Goal: Task Accomplishment & Management: Manage account settings

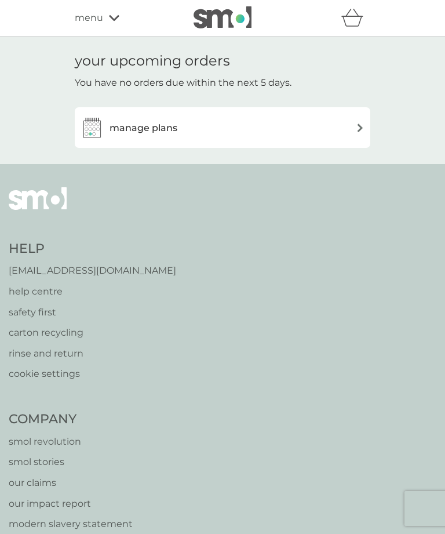
click at [346, 123] on div "manage plans" at bounding box center [223, 127] width 284 height 23
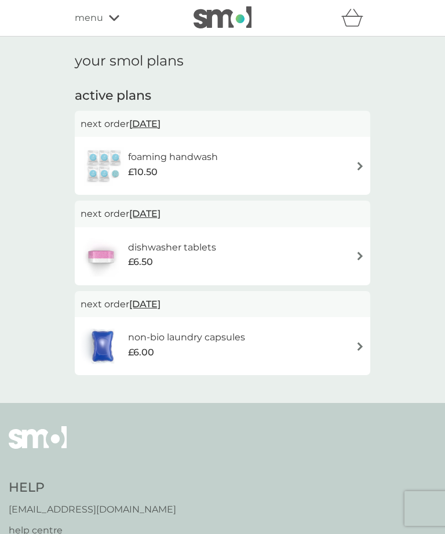
click at [94, 14] on span "menu" at bounding box center [89, 17] width 28 height 15
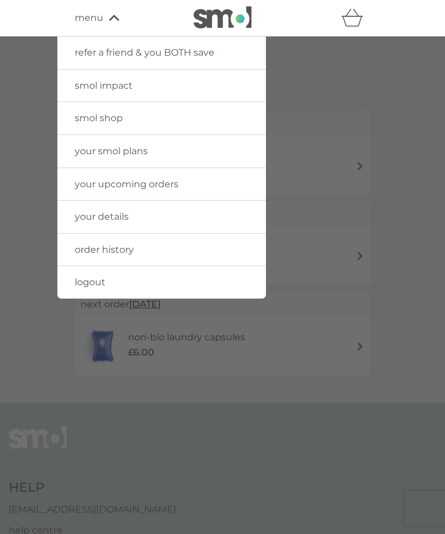
click at [117, 181] on span "your upcoming orders" at bounding box center [127, 184] width 104 height 11
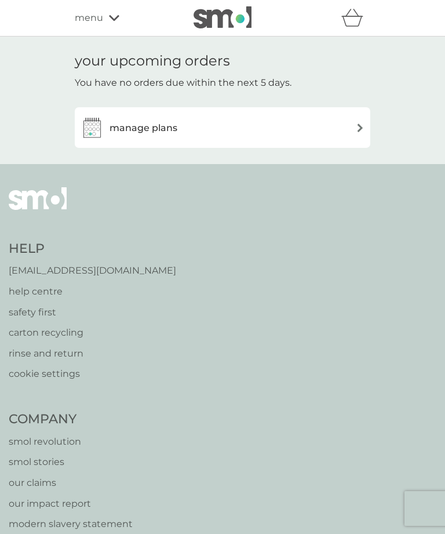
click at [360, 123] on img at bounding box center [360, 127] width 9 height 9
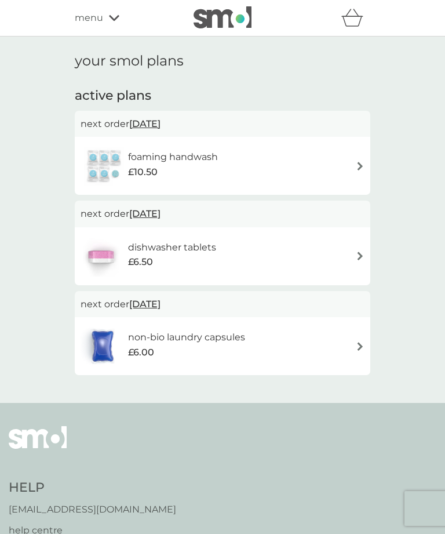
click at [96, 17] on span "menu" at bounding box center [89, 17] width 28 height 15
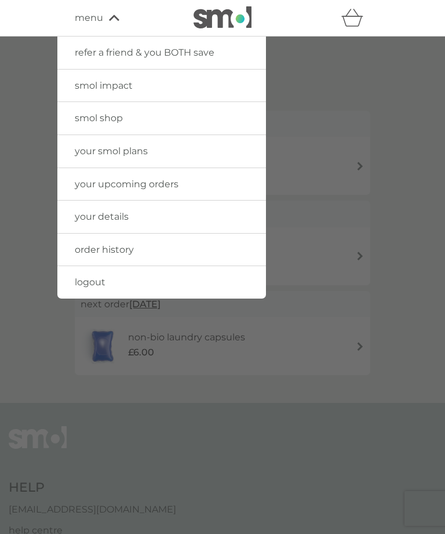
click at [98, 17] on span "menu" at bounding box center [89, 17] width 28 height 15
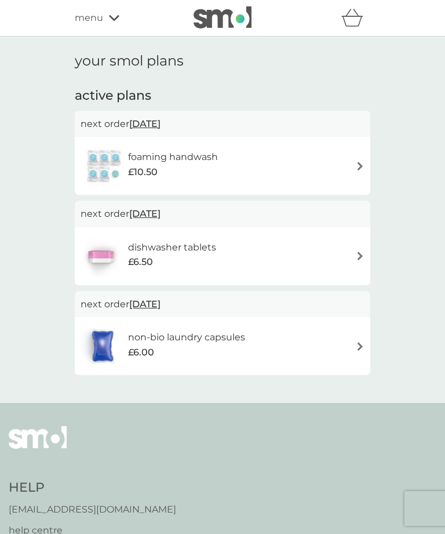
click at [357, 162] on img at bounding box center [360, 166] width 9 height 9
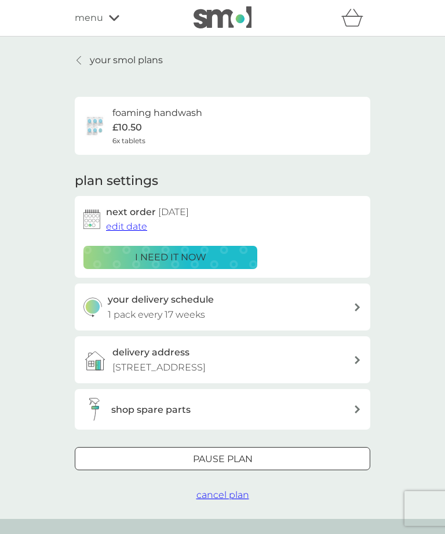
click at [221, 500] on span "cancel plan" at bounding box center [223, 494] width 53 height 11
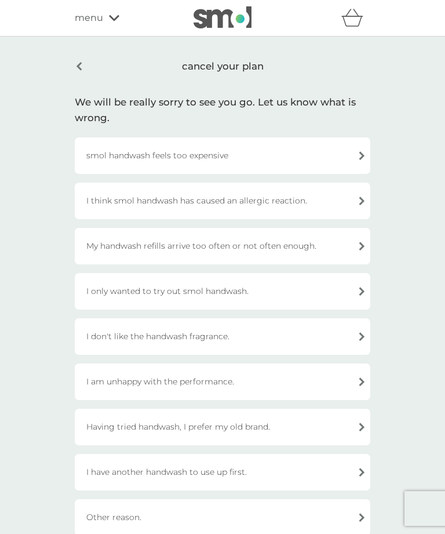
click at [358, 477] on div "I have another handwash to use up first." at bounding box center [223, 472] width 296 height 37
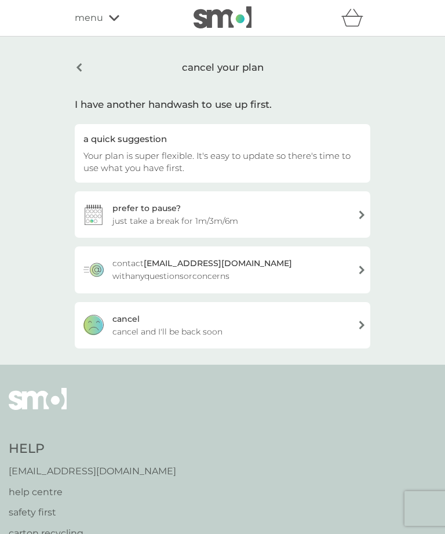
click at [219, 61] on div "cancel your plan" at bounding box center [223, 68] width 296 height 30
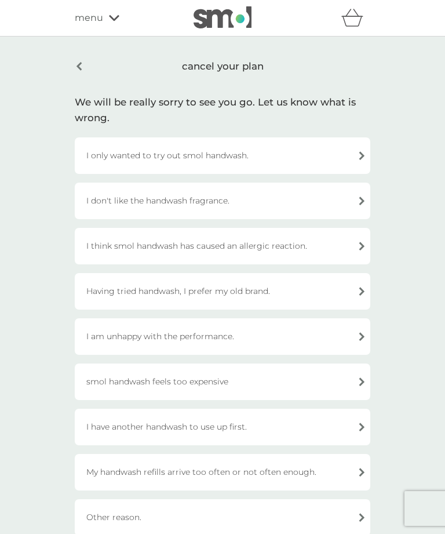
click at [83, 68] on div "cancel your plan" at bounding box center [223, 66] width 296 height 27
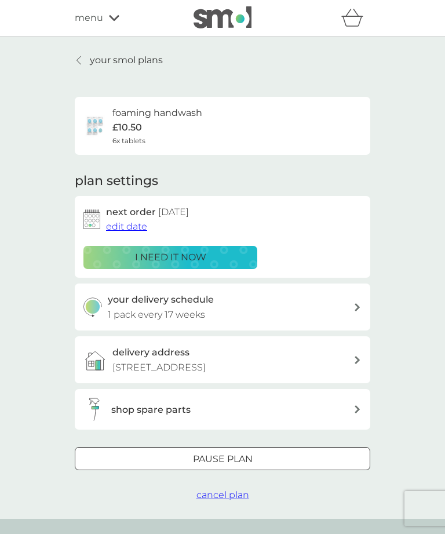
click at [217, 500] on span "cancel plan" at bounding box center [223, 494] width 53 height 11
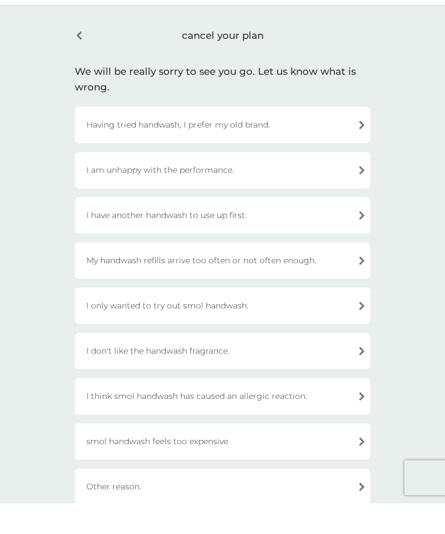
scroll to position [31, 0]
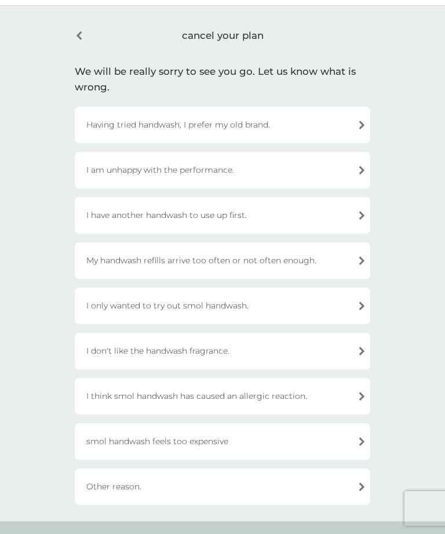
click at [418, 421] on div "cancel your plan We will be really sorry to see you go. Let us know what is wro…" at bounding box center [222, 263] width 445 height 515
click at [131, 210] on div "I have another handwash to use up first." at bounding box center [223, 215] width 296 height 37
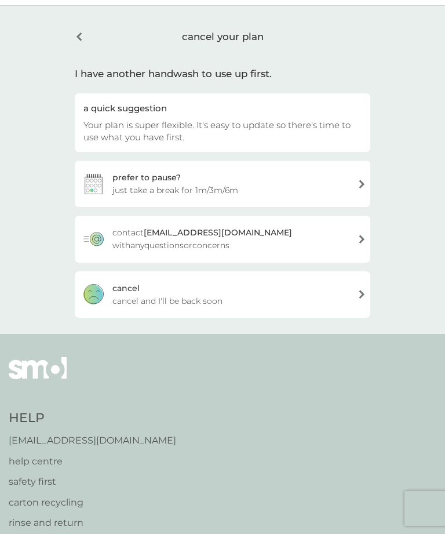
click at [127, 300] on span "cancel and I'll be back soon" at bounding box center [167, 300] width 110 height 13
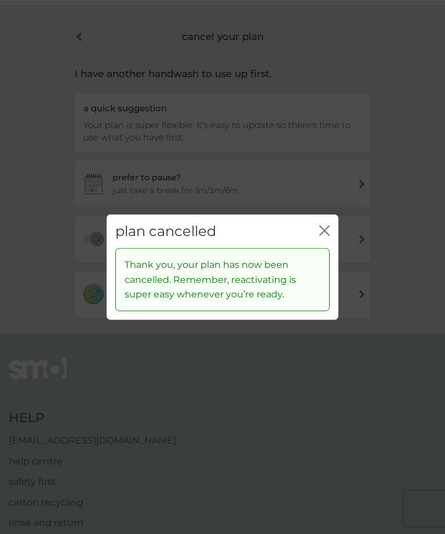
click at [321, 232] on icon "close" at bounding box center [324, 230] width 10 height 10
